Goal: Task Accomplishment & Management: Use online tool/utility

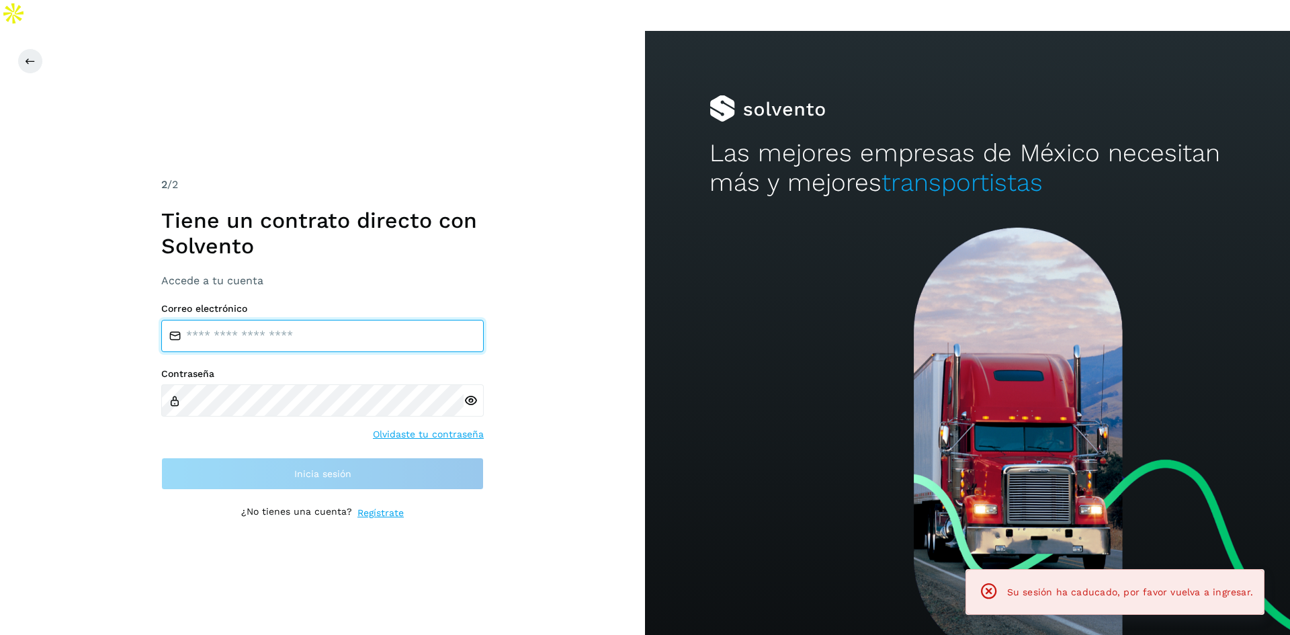
click at [392, 320] on input "email" at bounding box center [322, 336] width 322 height 32
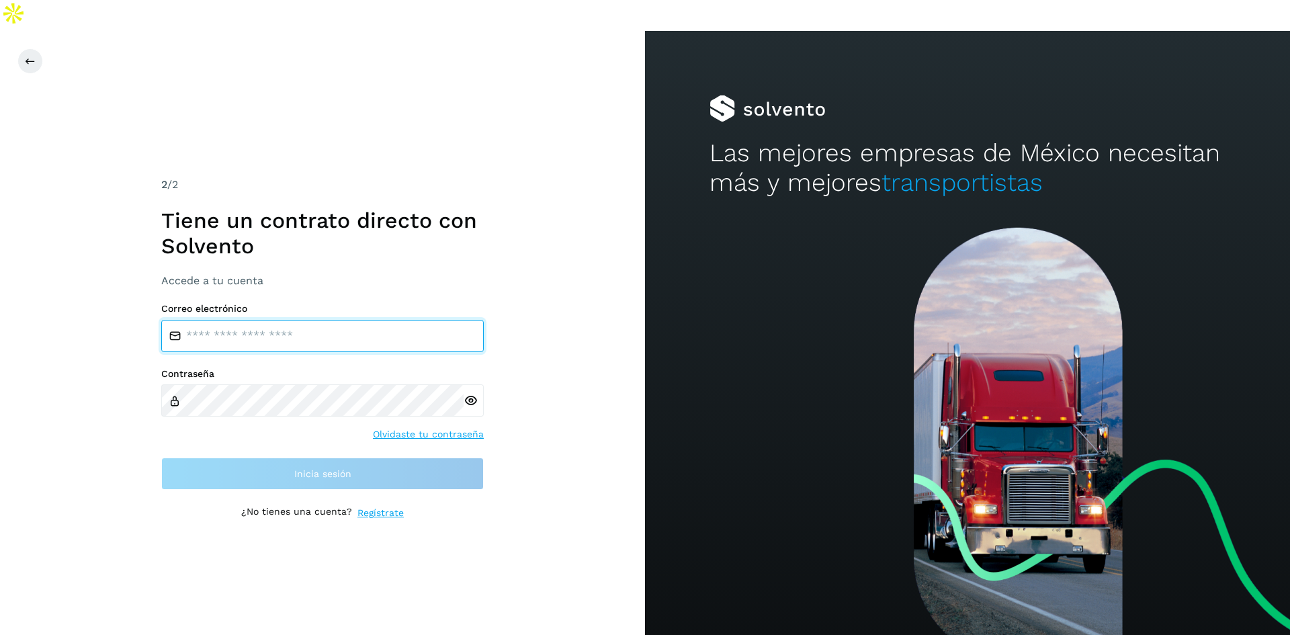
type input "**********"
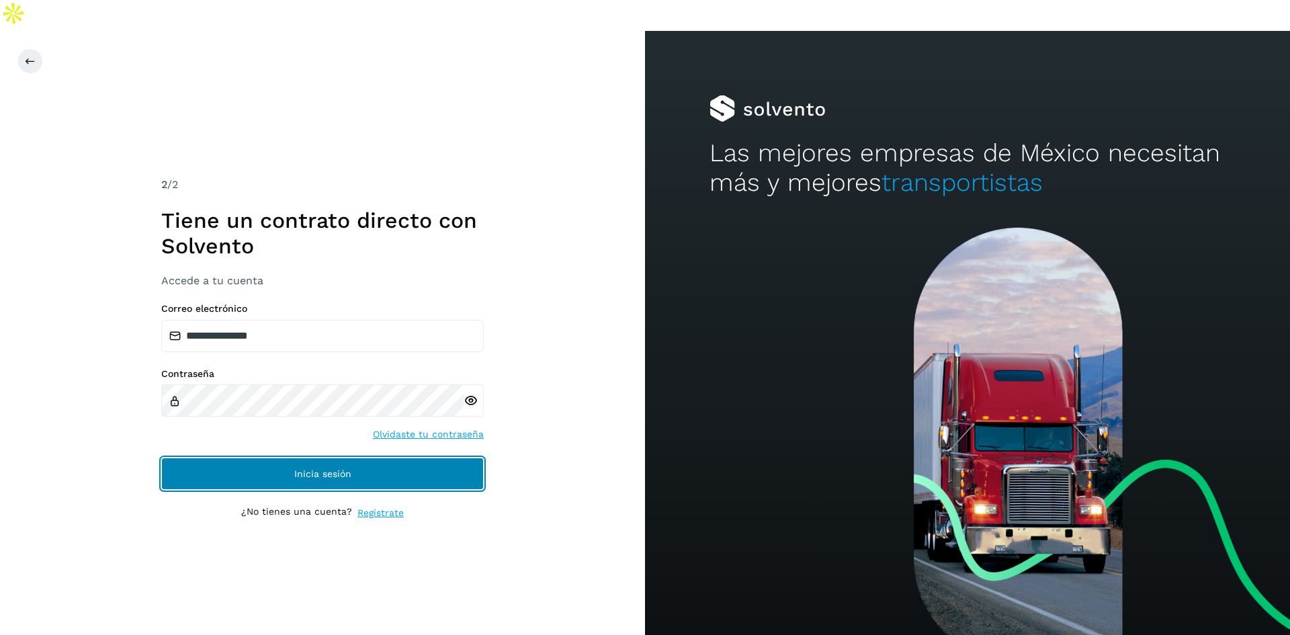
click at [371, 457] on button "Inicia sesión" at bounding box center [322, 473] width 322 height 32
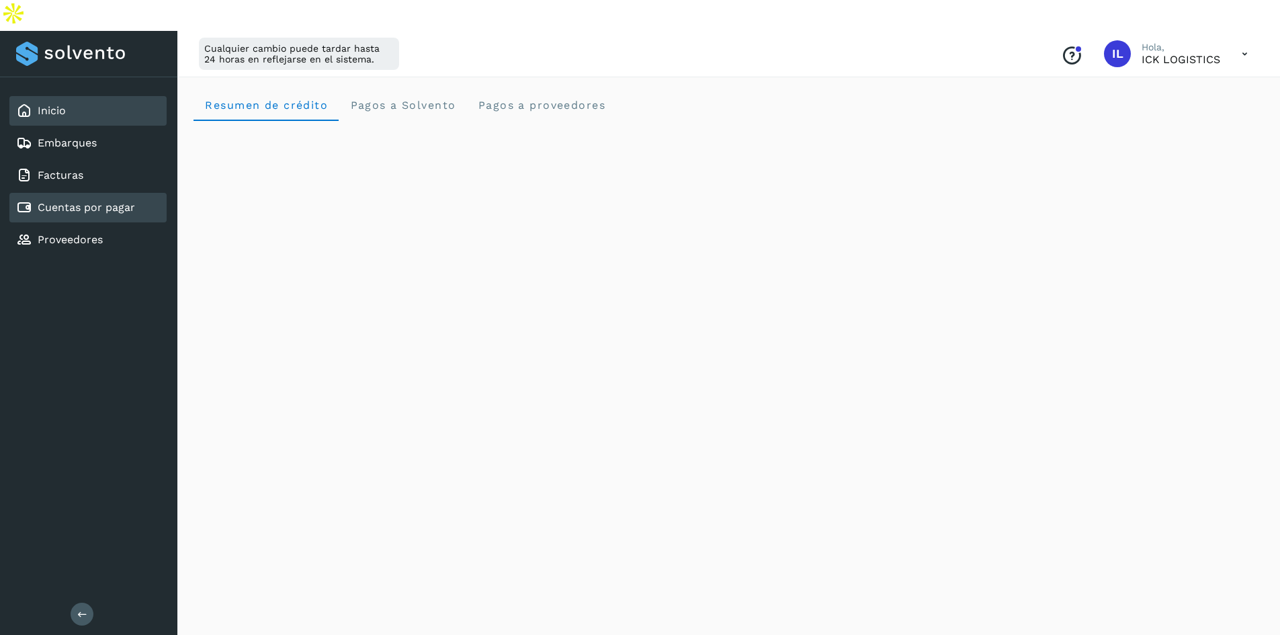
click at [100, 201] on link "Cuentas por pagar" at bounding box center [86, 207] width 97 height 13
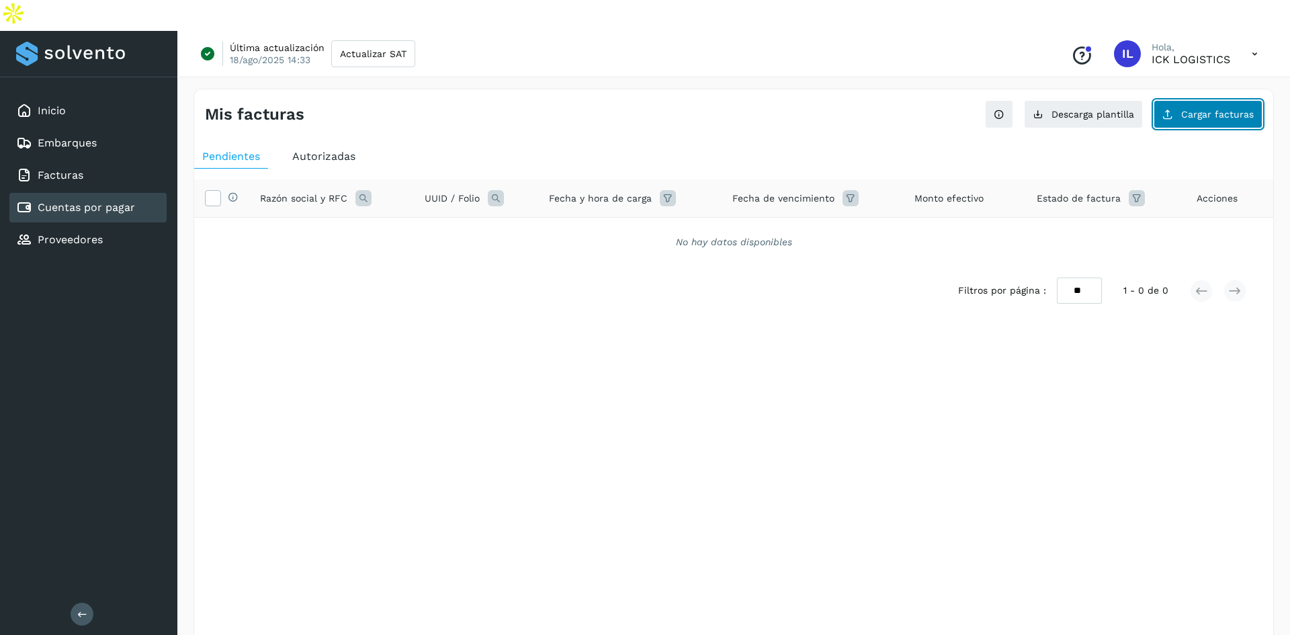
click at [1202, 110] on span "Cargar facturas" at bounding box center [1217, 114] width 73 height 9
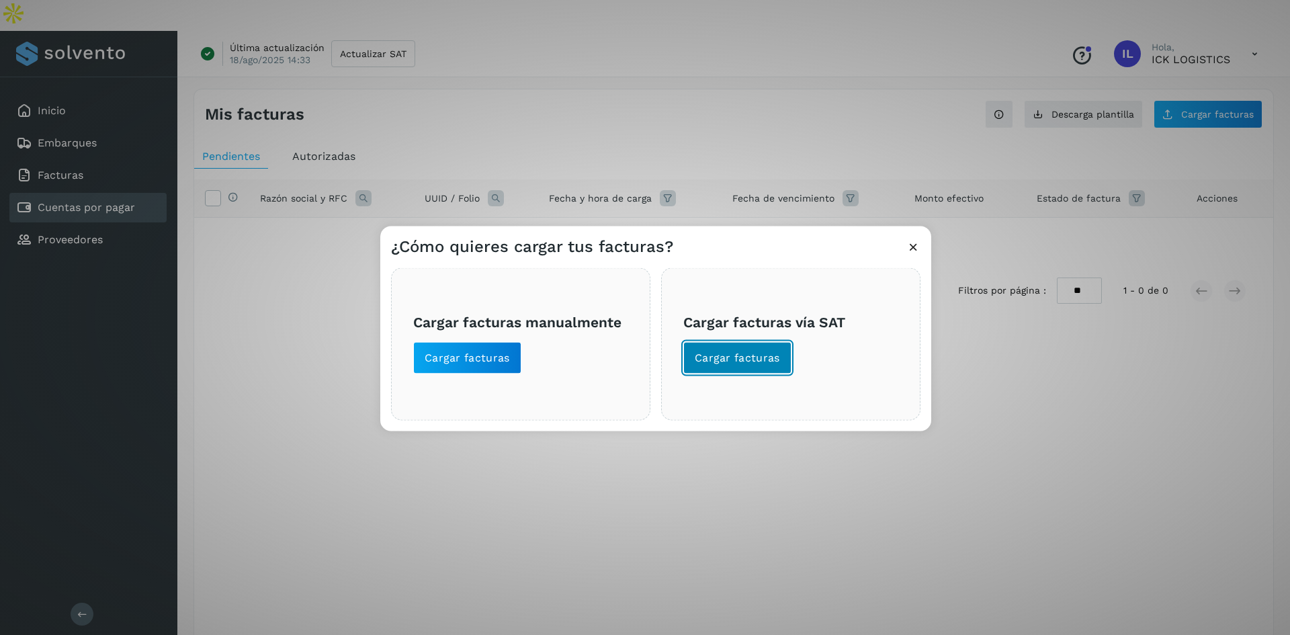
click at [743, 353] on span "Cargar facturas" at bounding box center [737, 357] width 85 height 15
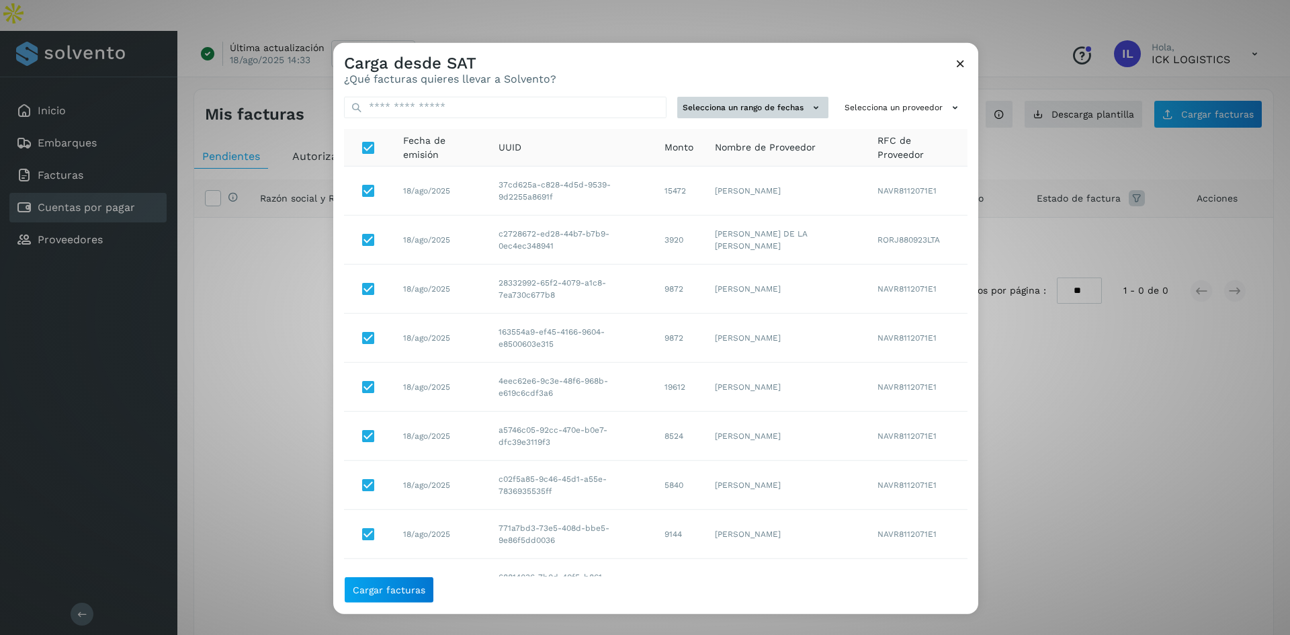
click at [798, 99] on button "Selecciona un rango de fechas" at bounding box center [752, 107] width 151 height 22
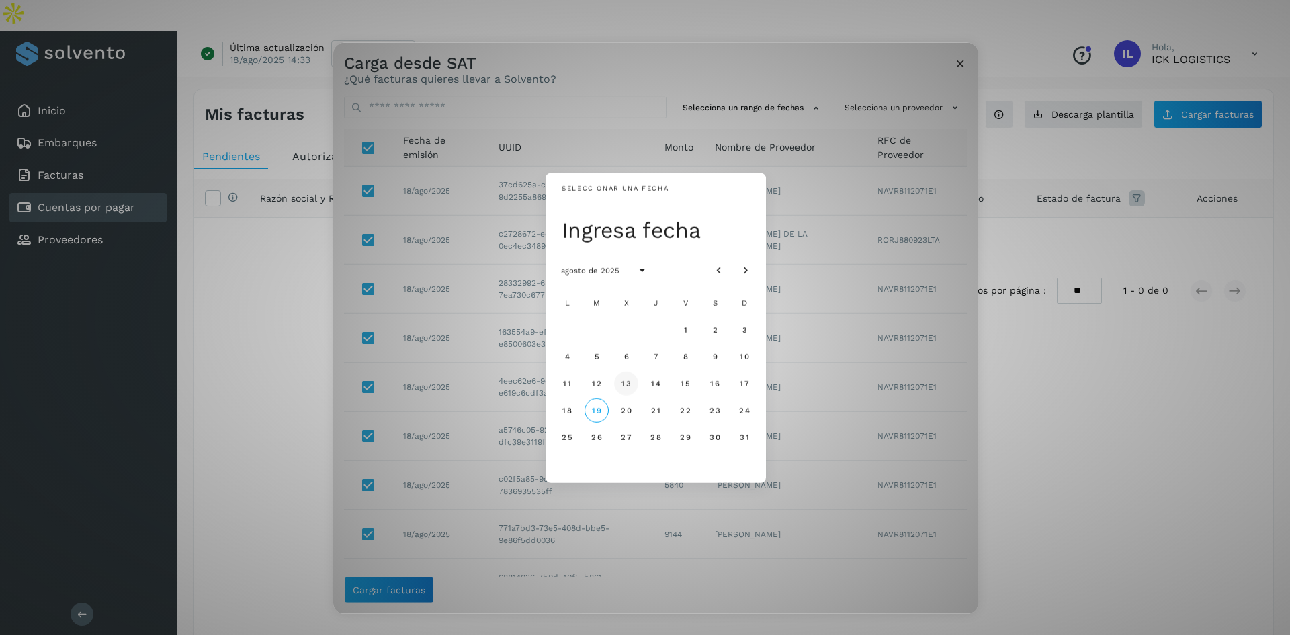
click at [628, 382] on span "13" at bounding box center [626, 383] width 10 height 9
click at [687, 386] on span "15" at bounding box center [685, 383] width 10 height 9
